Goal: Complete application form

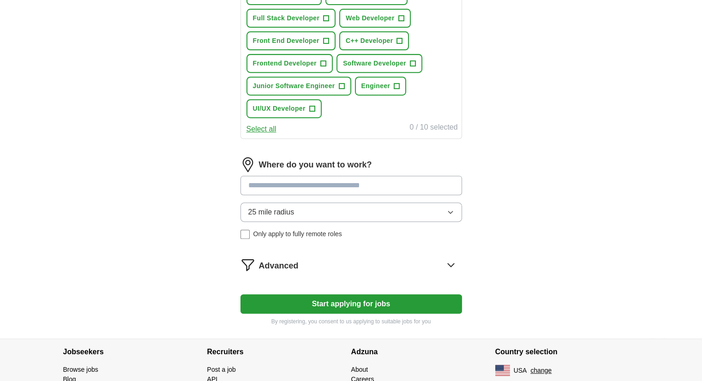
scroll to position [431, 0]
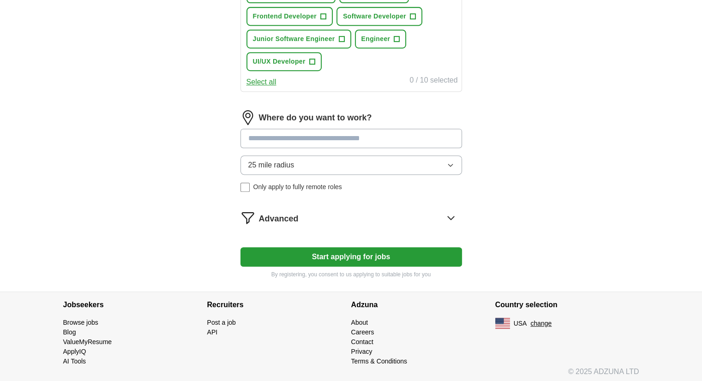
click at [304, 256] on button "Start applying for jobs" at bounding box center [350, 256] width 221 height 19
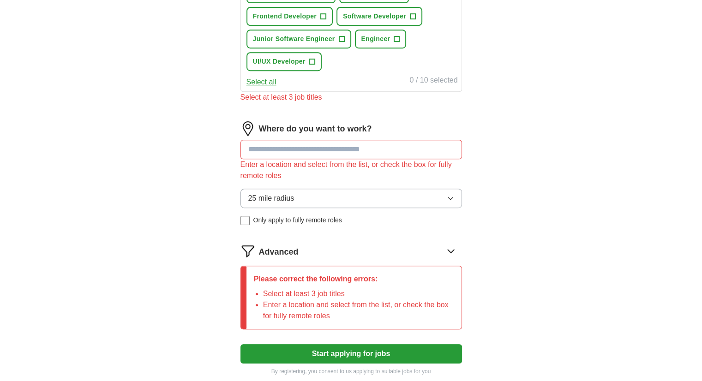
click at [323, 146] on input at bounding box center [350, 149] width 221 height 19
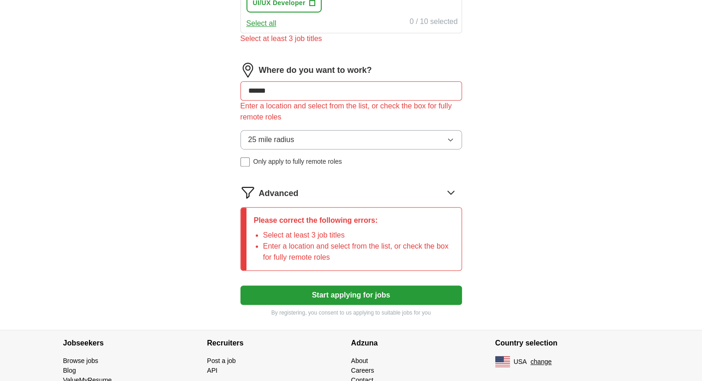
scroll to position [528, 0]
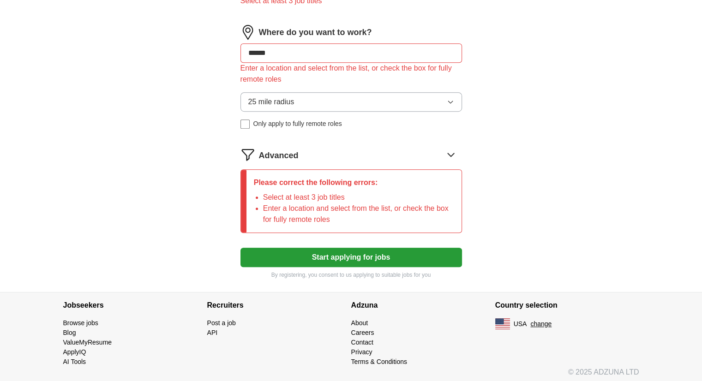
click at [444, 152] on icon at bounding box center [450, 154] width 15 height 15
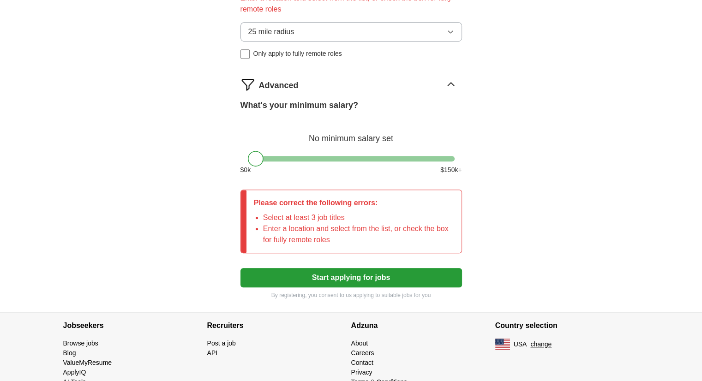
scroll to position [605, 0]
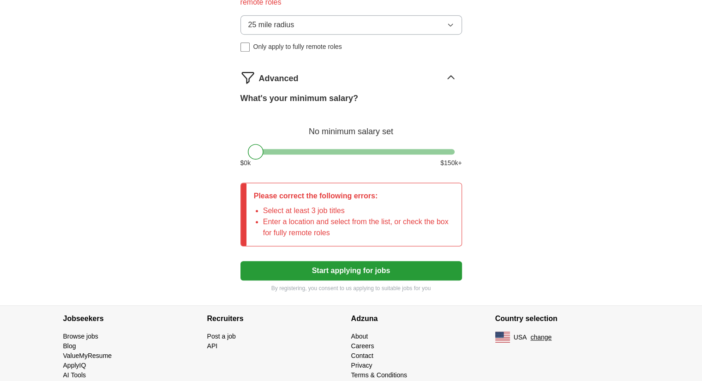
click at [320, 263] on button "Start applying for jobs" at bounding box center [350, 270] width 221 height 19
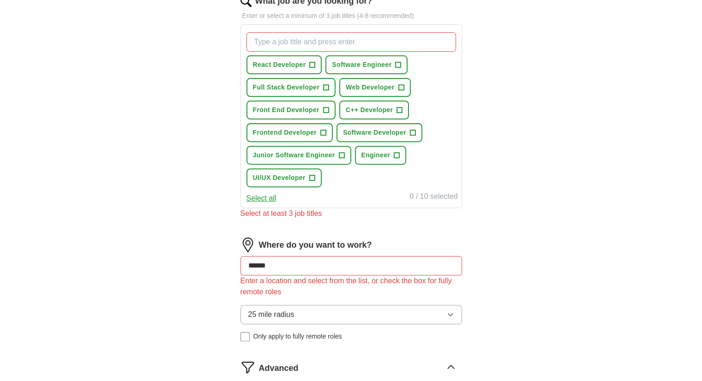
scroll to position [297, 0]
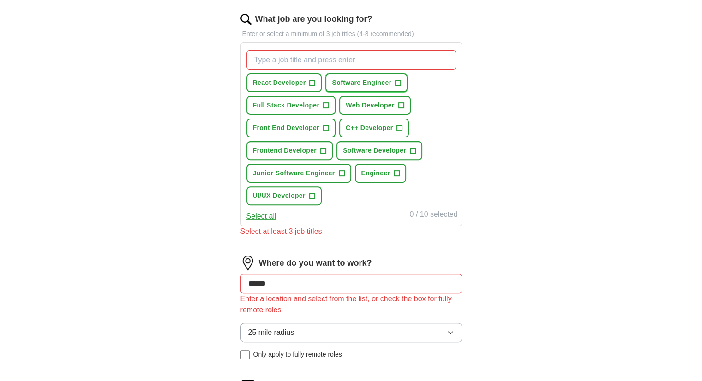
click at [352, 80] on span "Software Engineer" at bounding box center [362, 83] width 60 height 10
click at [301, 79] on span "React Developer" at bounding box center [279, 83] width 53 height 10
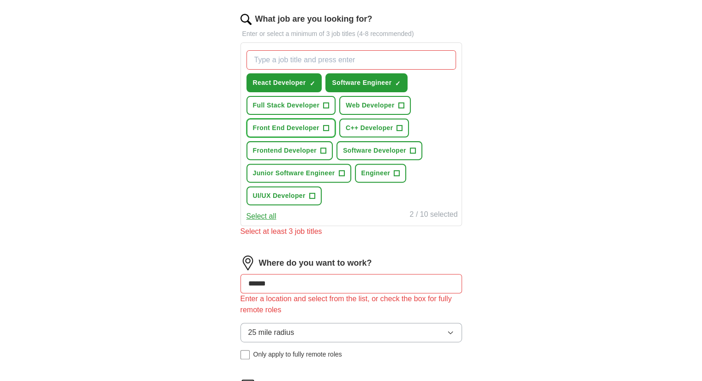
click at [307, 126] on span "Front End Developer" at bounding box center [286, 128] width 66 height 10
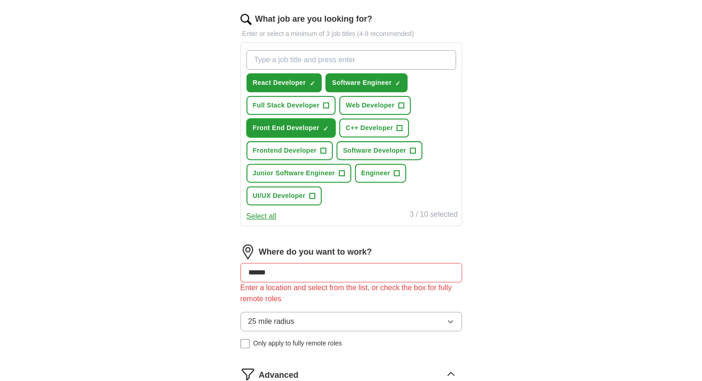
scroll to position [374, 0]
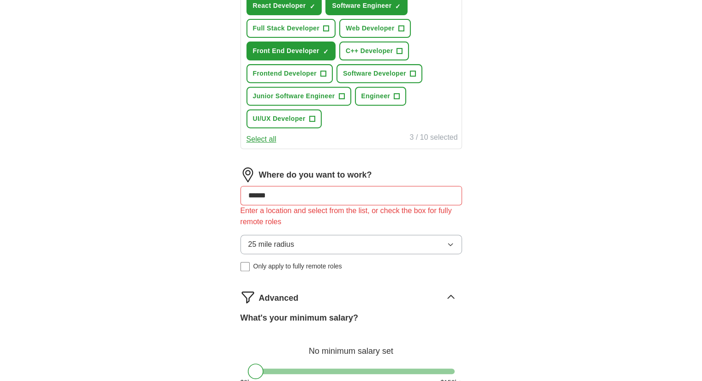
drag, startPoint x: 297, startPoint y: 183, endPoint x: 222, endPoint y: 183, distance: 75.2
click at [222, 183] on div "Let ApplyIQ do the hard work of searching and applying for jobs. Just tell us w…" at bounding box center [350, 110] width 295 height 808
type input "******"
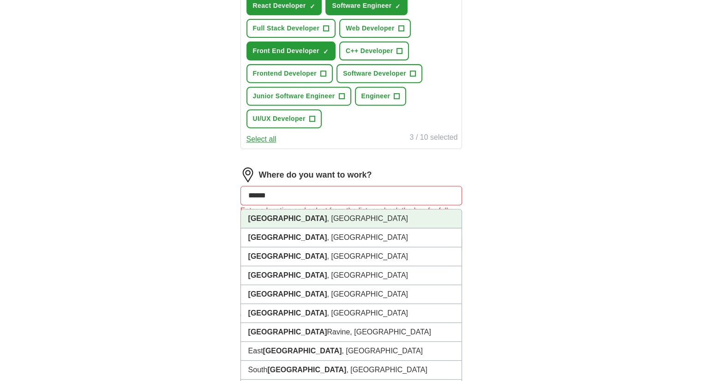
click at [283, 216] on li "[GEOGRAPHIC_DATA] , [GEOGRAPHIC_DATA]" at bounding box center [351, 218] width 221 height 19
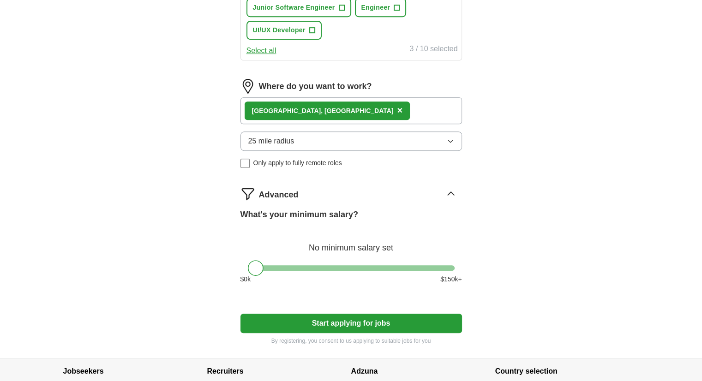
scroll to position [528, 0]
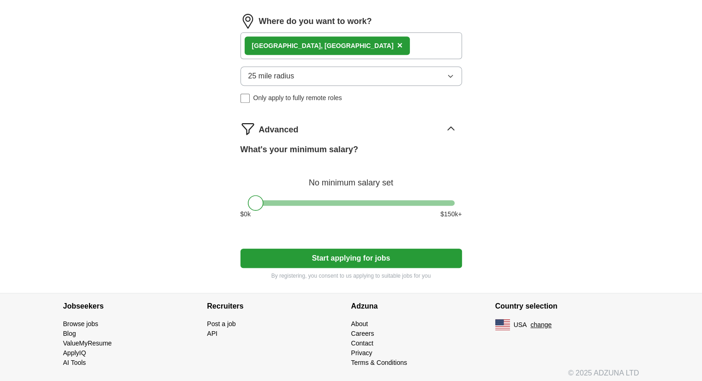
click at [332, 78] on button "25 mile radius" at bounding box center [350, 75] width 221 height 19
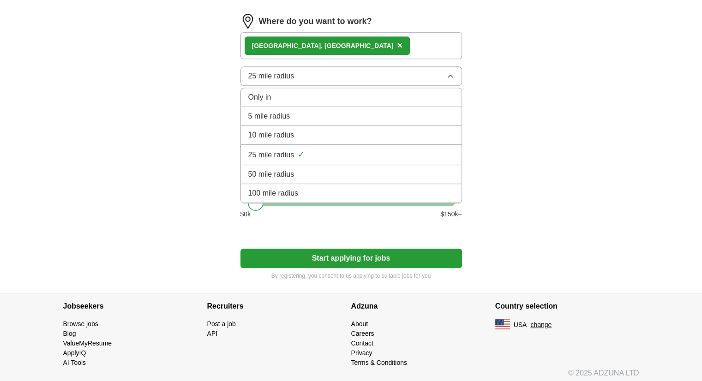
click at [280, 165] on li "50 mile radius" at bounding box center [351, 174] width 221 height 19
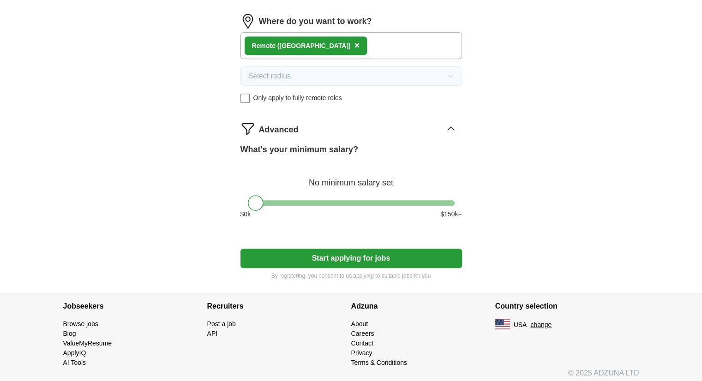
click at [258, 255] on button "Start applying for jobs" at bounding box center [350, 258] width 221 height 19
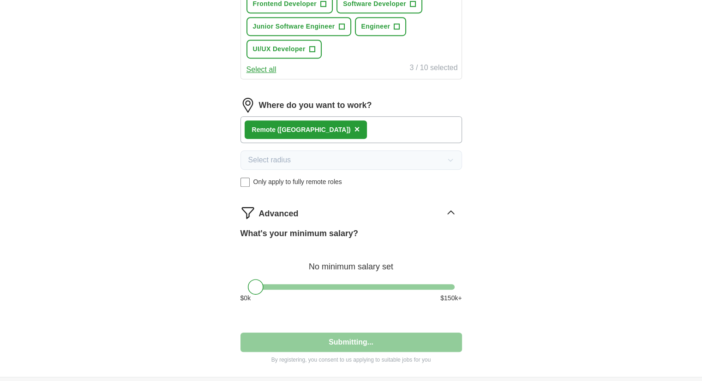
select select "**"
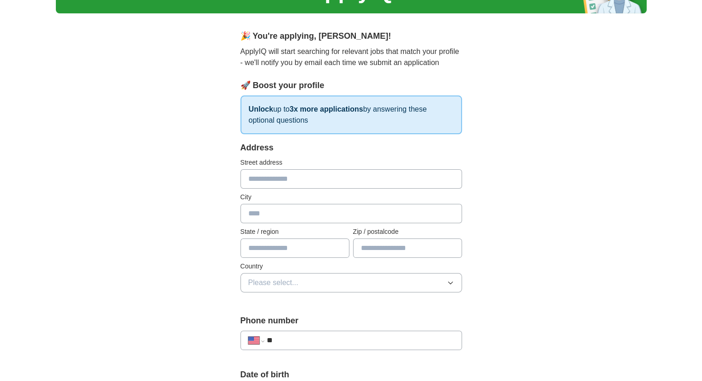
scroll to position [0, 0]
